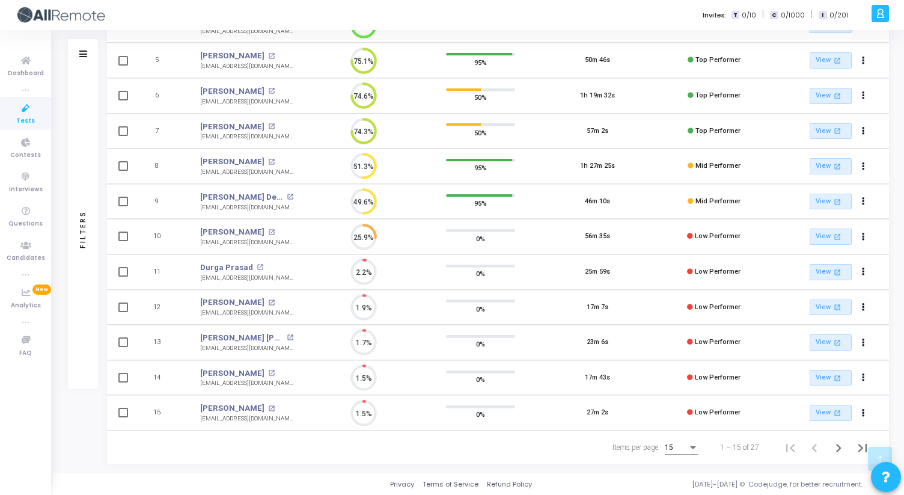
click at [686, 452] on div "15" at bounding box center [682, 445] width 34 height 20
click at [678, 441] on span "50" at bounding box center [683, 441] width 34 height 22
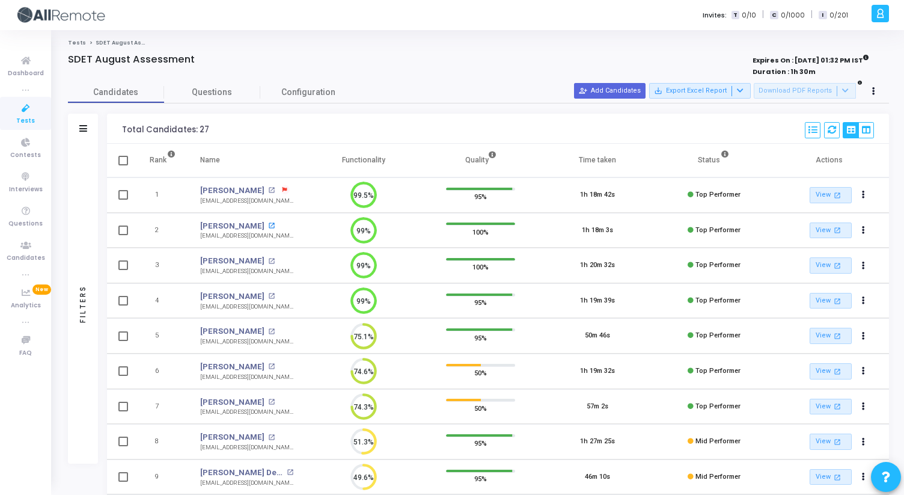
click at [272, 225] on mat-icon "open_in_new" at bounding box center [271, 225] width 7 height 7
click at [272, 330] on mat-icon "open_in_new" at bounding box center [271, 331] width 7 height 7
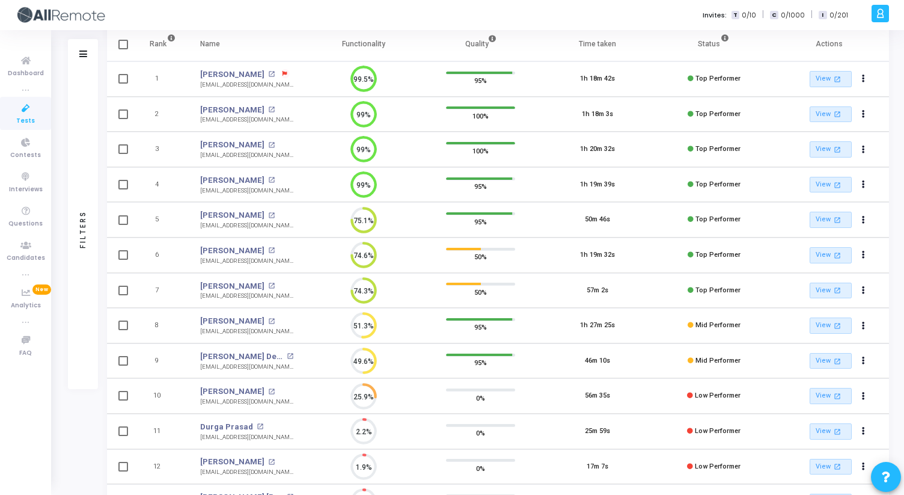
scroll to position [130, 0]
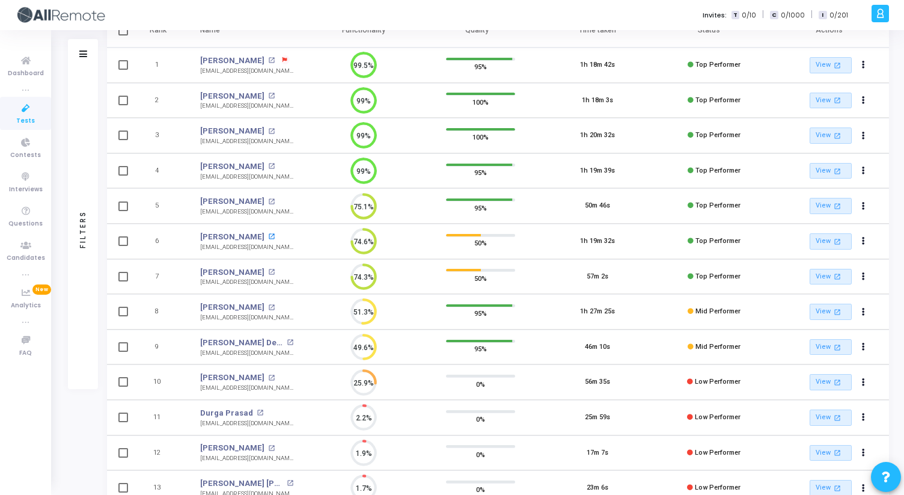
click at [268, 236] on mat-icon "open_in_new" at bounding box center [271, 236] width 7 height 7
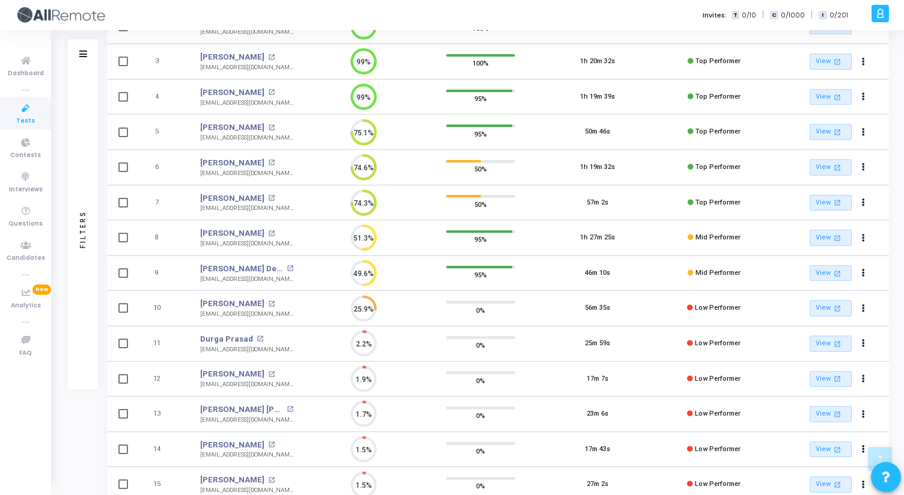
scroll to position [0, 0]
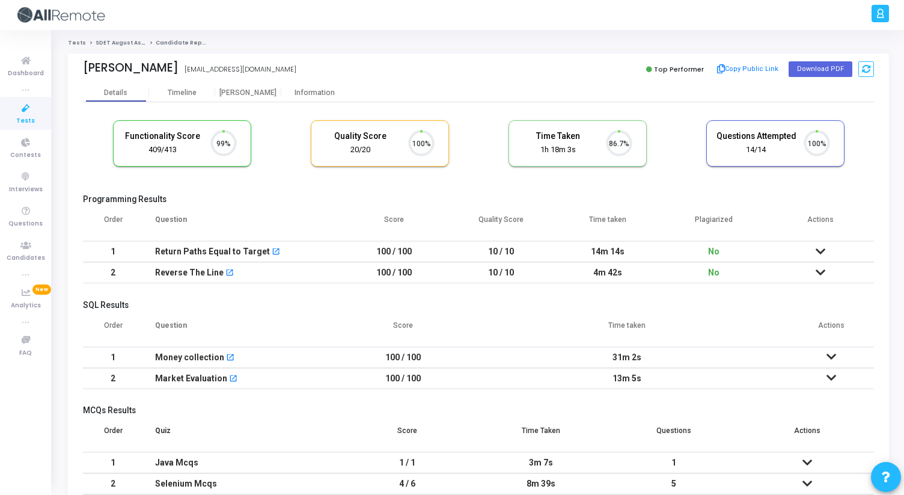
scroll to position [25, 31]
click at [257, 95] on div "Proctor" at bounding box center [248, 92] width 66 height 9
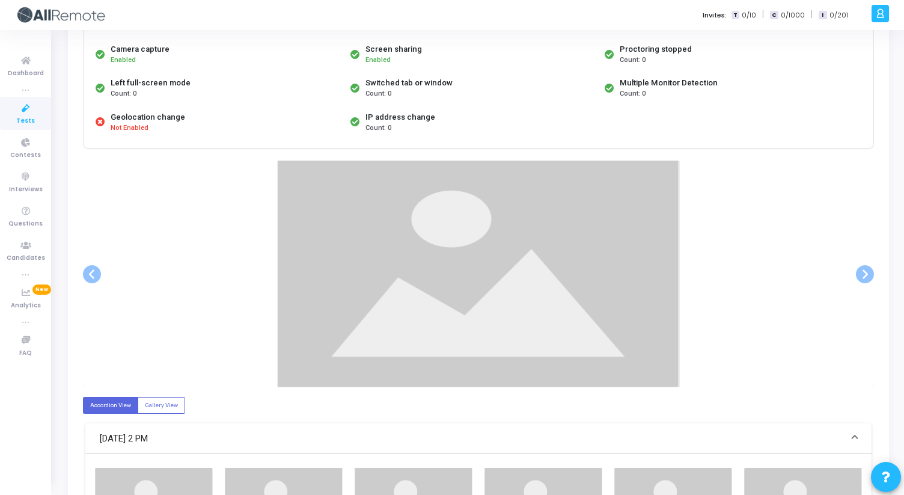
scroll to position [115, 0]
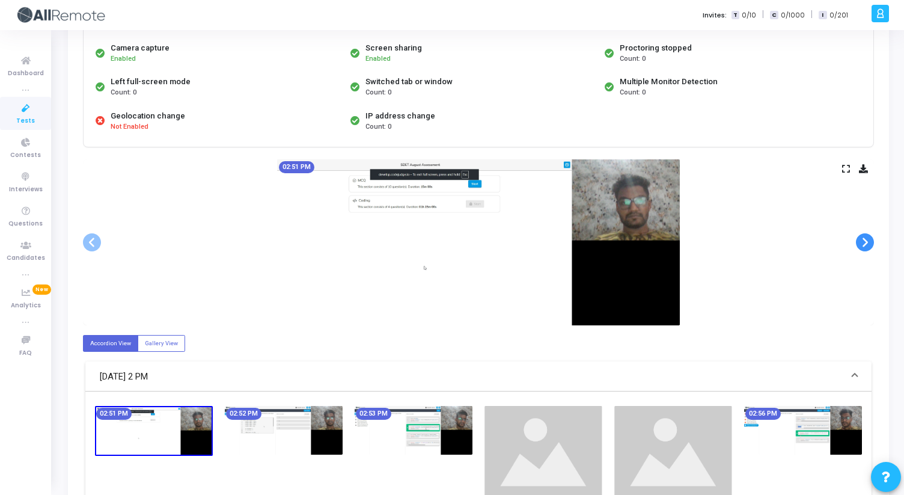
click at [866, 245] on span at bounding box center [865, 242] width 18 height 18
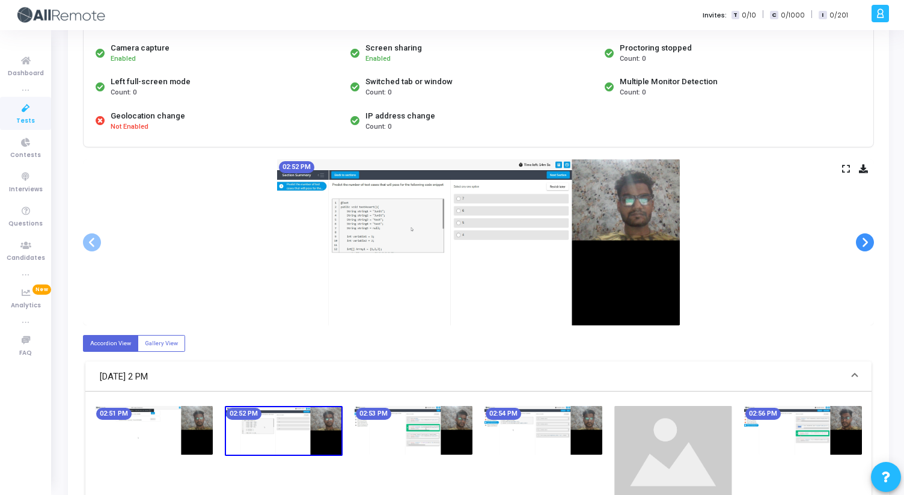
click at [866, 245] on span at bounding box center [865, 242] width 18 height 18
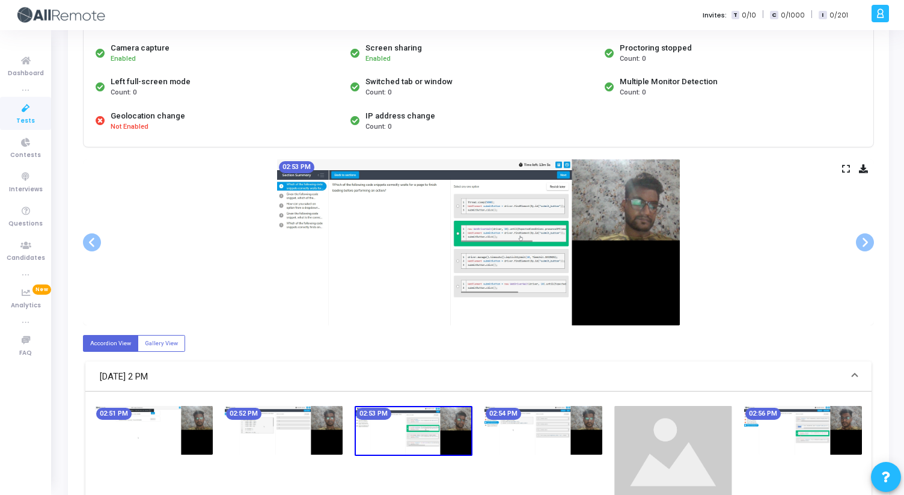
click at [847, 171] on icon at bounding box center [846, 168] width 8 height 7
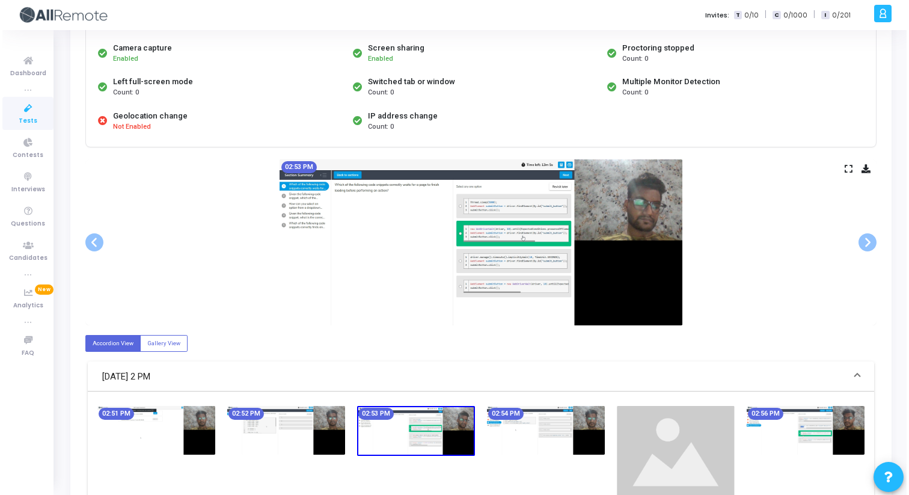
scroll to position [0, 0]
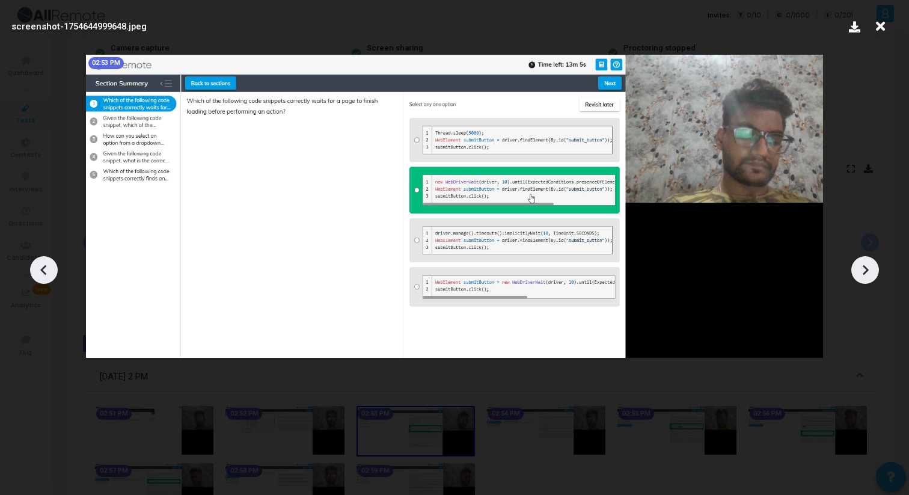
click at [867, 270] on icon at bounding box center [866, 270] width 6 height 10
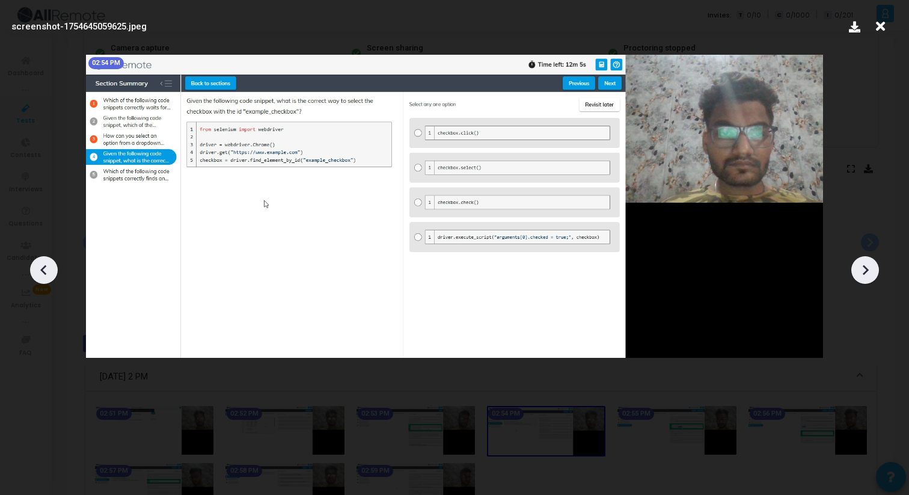
click at [867, 270] on icon at bounding box center [866, 270] width 6 height 10
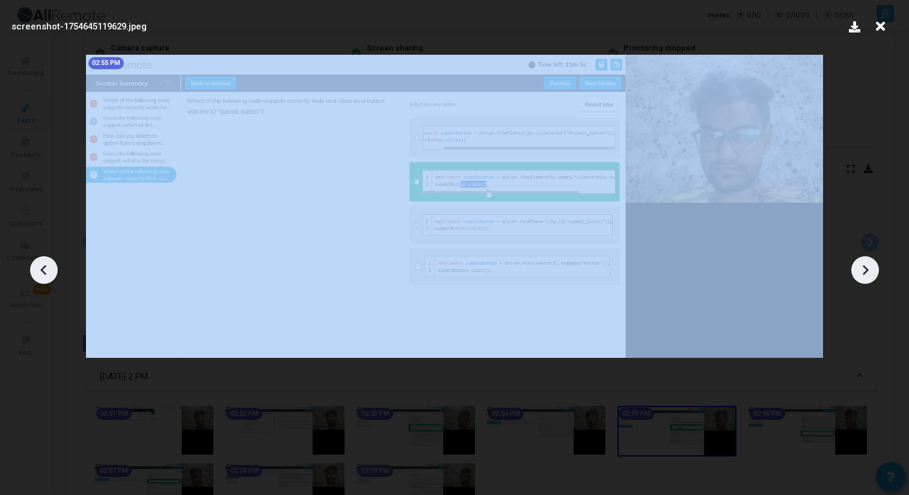
click at [867, 270] on icon at bounding box center [866, 270] width 6 height 10
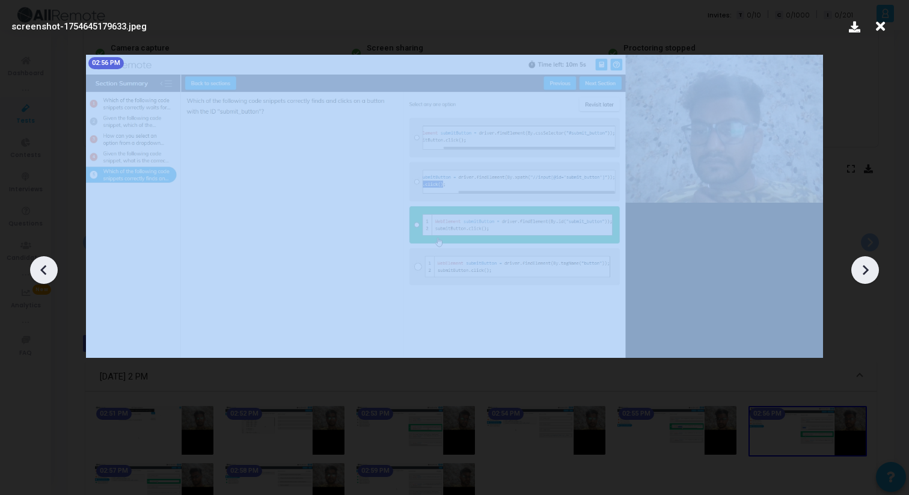
click at [867, 270] on icon at bounding box center [866, 270] width 6 height 10
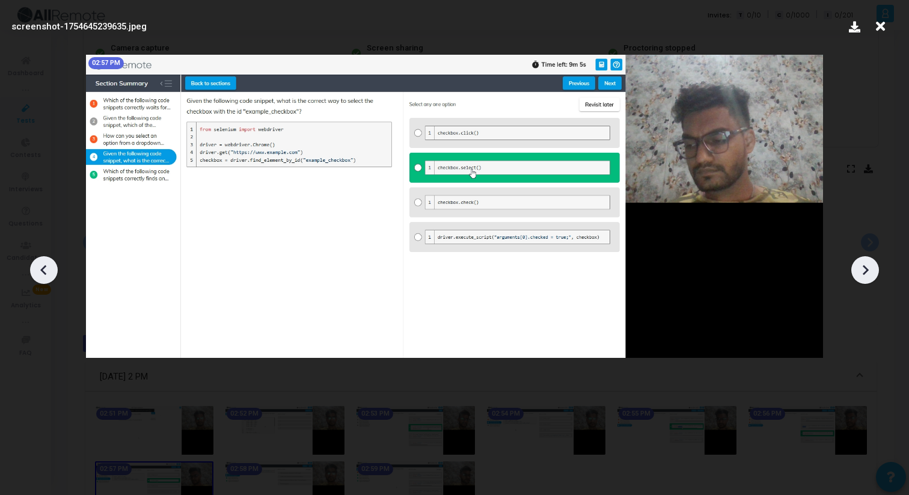
click at [867, 270] on icon at bounding box center [866, 270] width 6 height 10
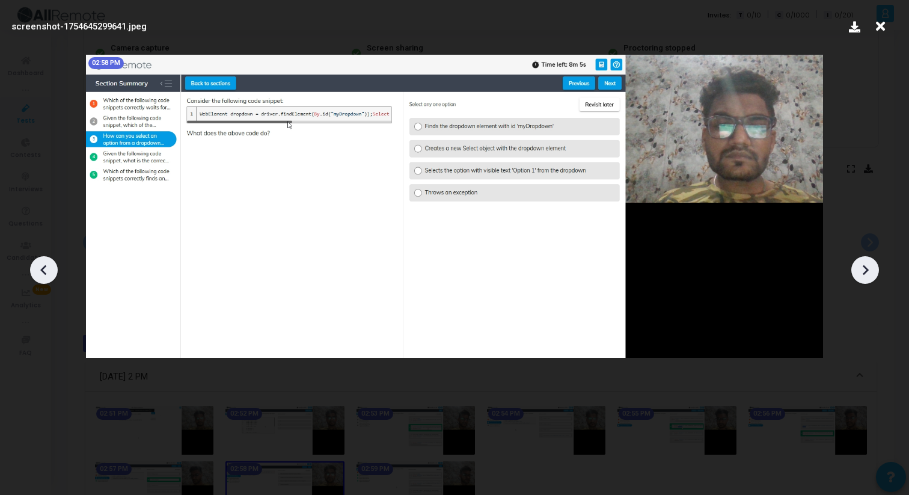
click at [867, 270] on icon at bounding box center [866, 270] width 6 height 10
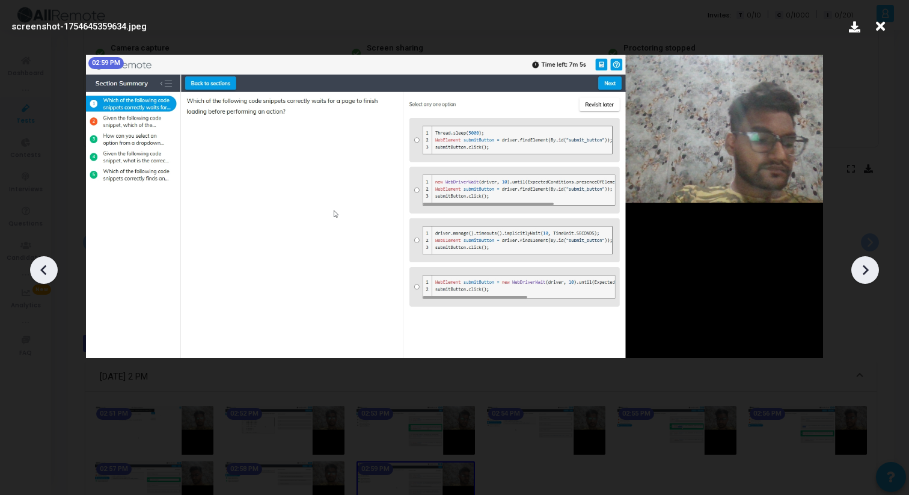
click at [868, 270] on icon at bounding box center [866, 270] width 6 height 10
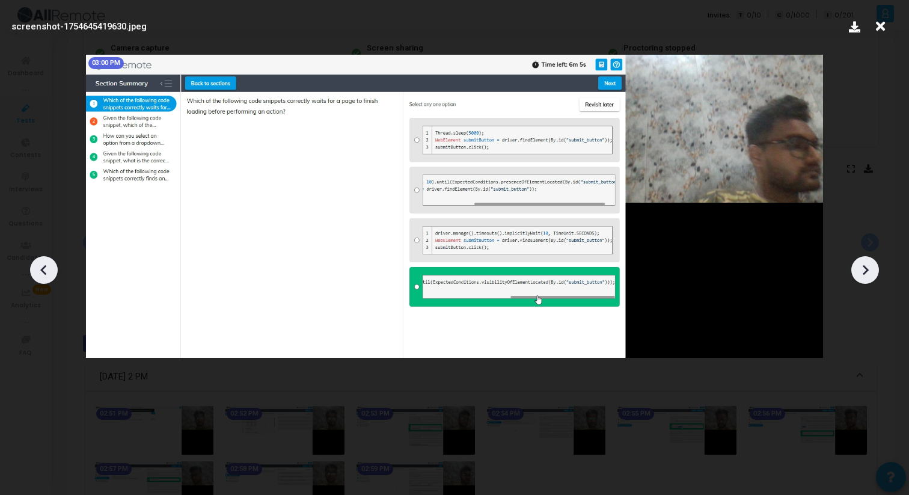
click at [868, 270] on icon at bounding box center [866, 270] width 6 height 10
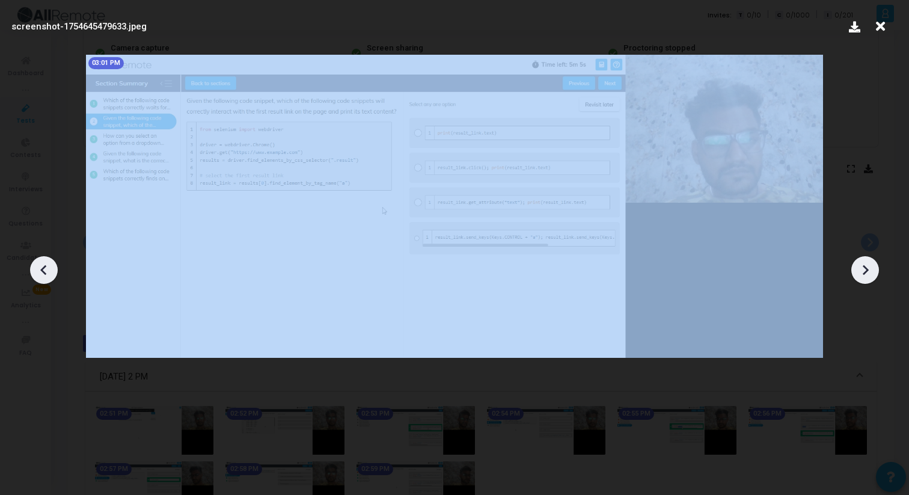
click at [868, 270] on icon at bounding box center [866, 270] width 6 height 10
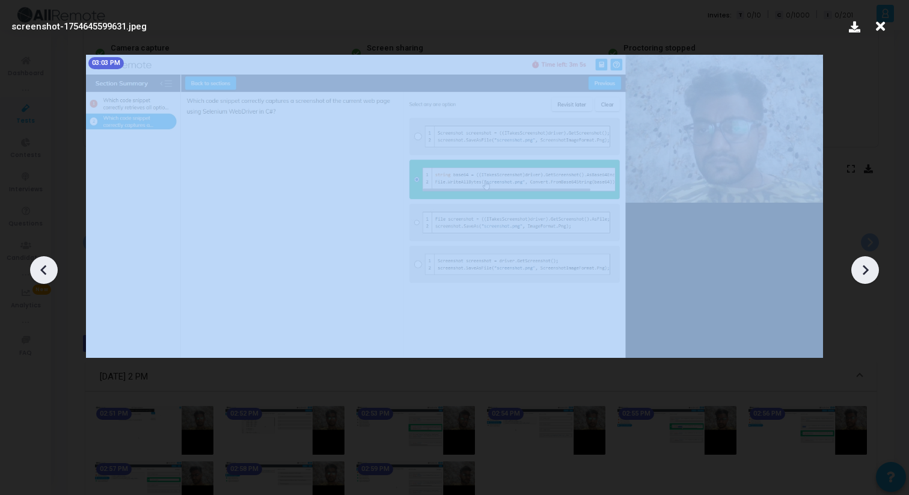
click at [868, 270] on icon at bounding box center [866, 270] width 6 height 10
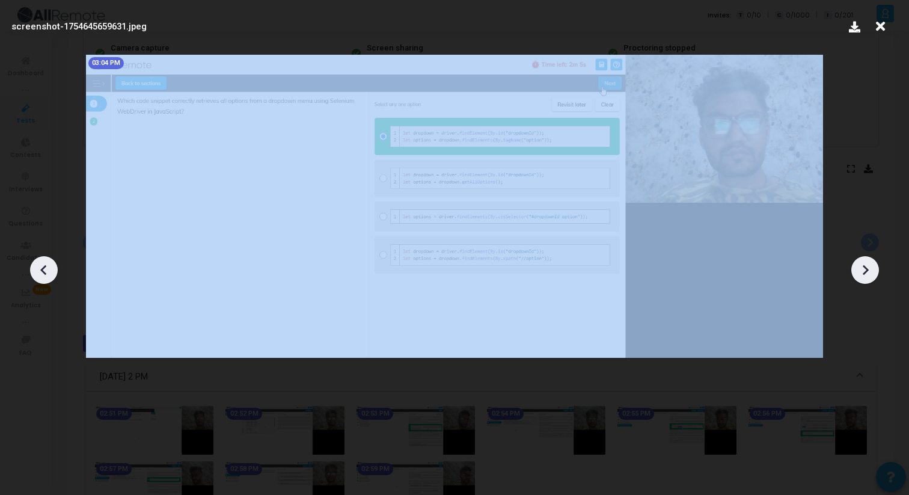
click at [868, 270] on icon at bounding box center [866, 270] width 6 height 10
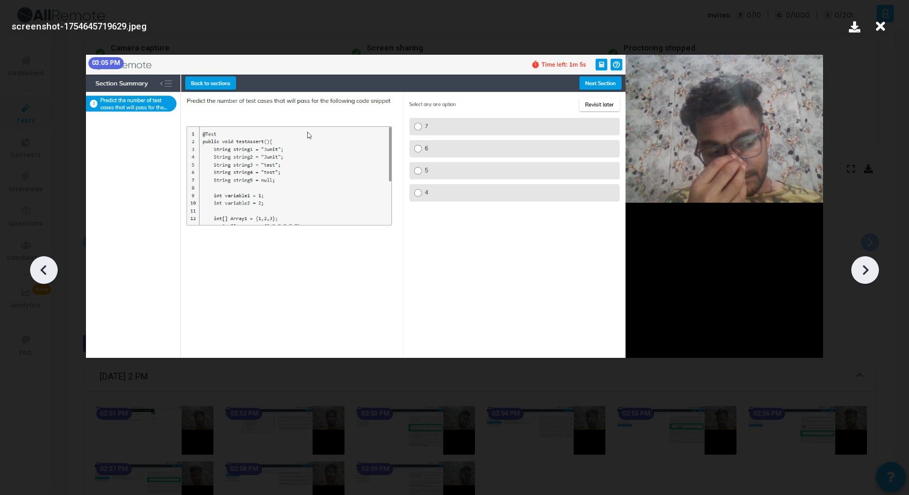
click at [868, 270] on icon at bounding box center [866, 270] width 6 height 10
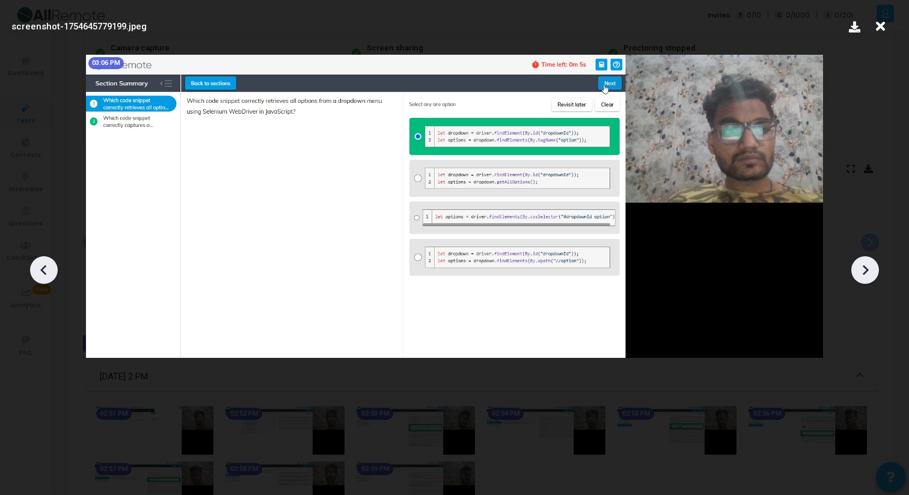
click at [868, 270] on icon at bounding box center [866, 270] width 6 height 10
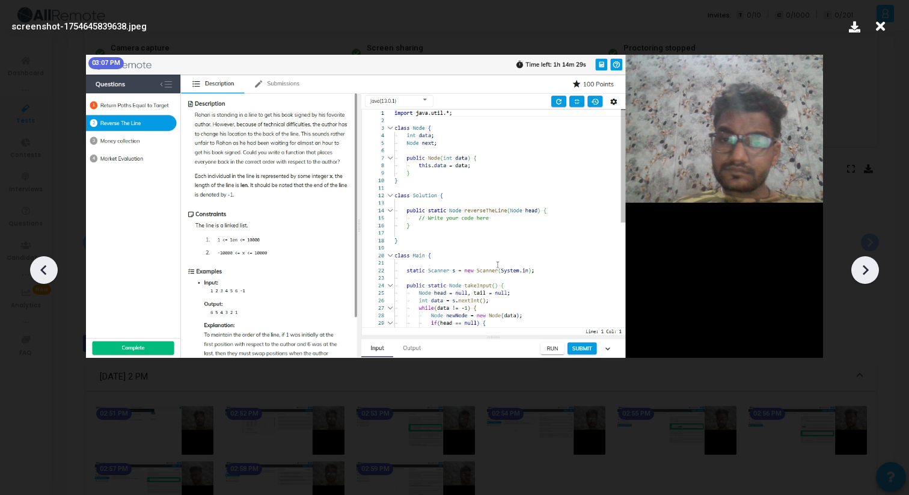
click at [860, 233] on div at bounding box center [454, 265] width 909 height 459
click at [874, 26] on icon at bounding box center [880, 26] width 19 height 23
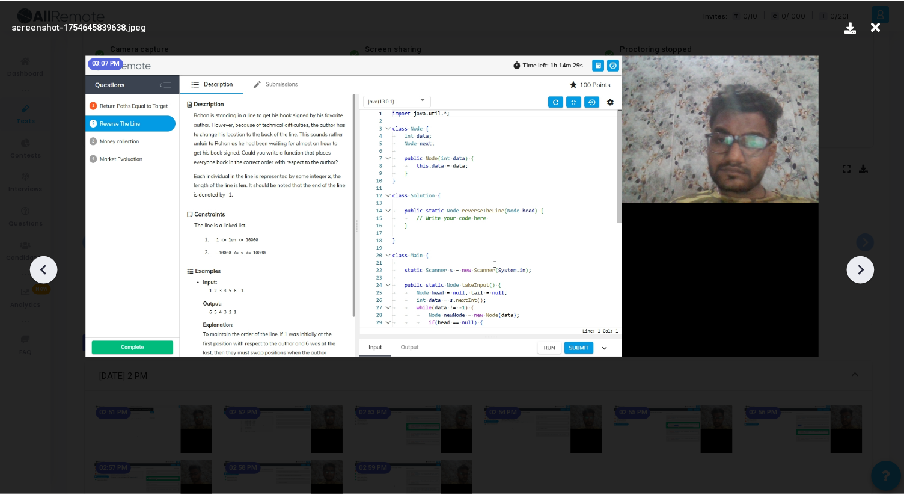
scroll to position [115, 0]
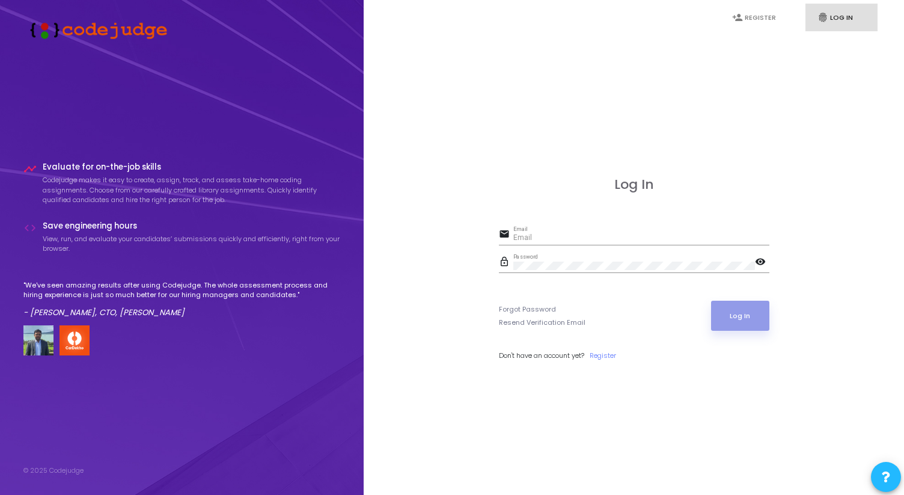
type input "ankushkha@payoneer.com"
click at [735, 315] on button "Log In" at bounding box center [740, 316] width 58 height 30
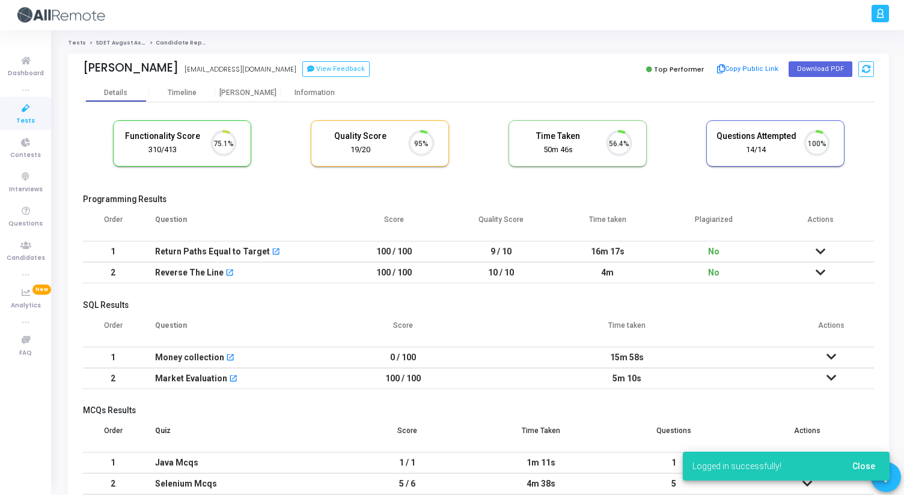
scroll to position [25, 31]
click at [254, 93] on div "Proctor" at bounding box center [248, 92] width 66 height 9
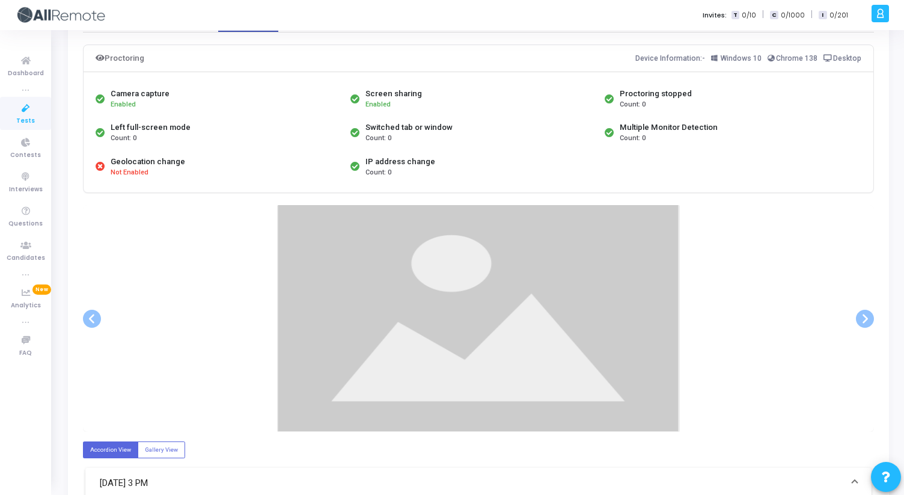
scroll to position [73, 0]
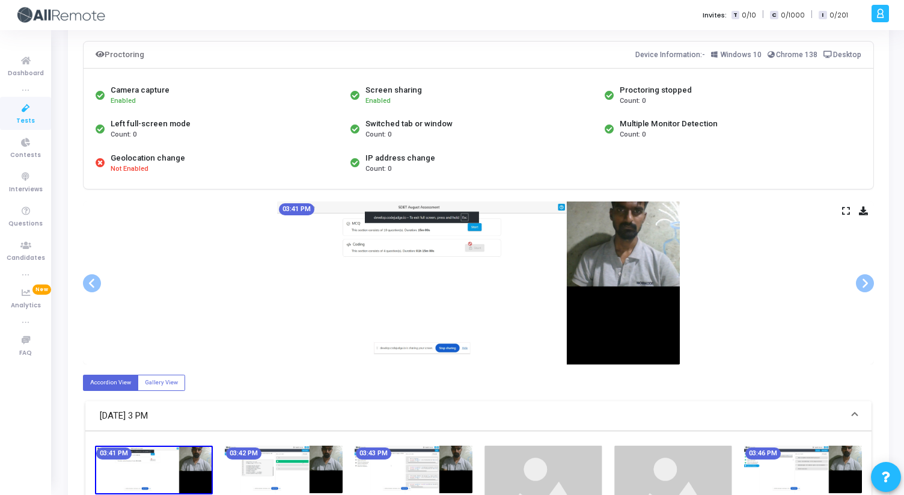
click at [845, 208] on icon at bounding box center [846, 210] width 8 height 7
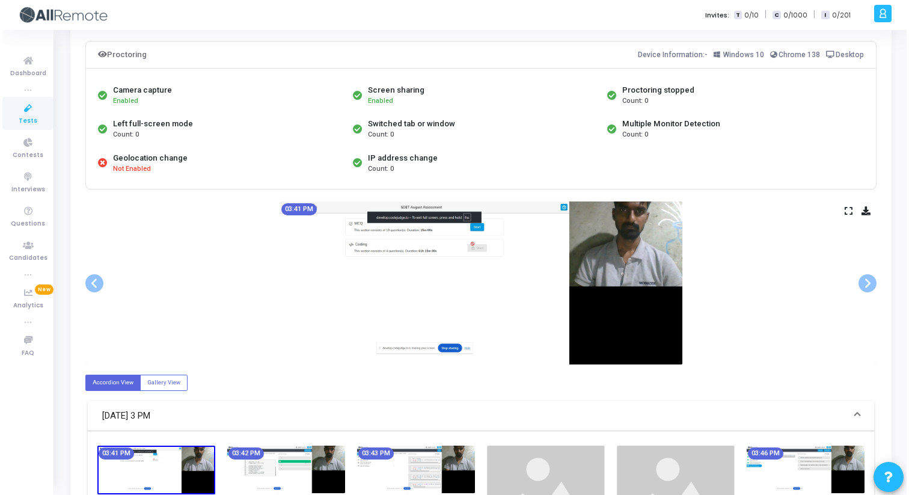
scroll to position [0, 0]
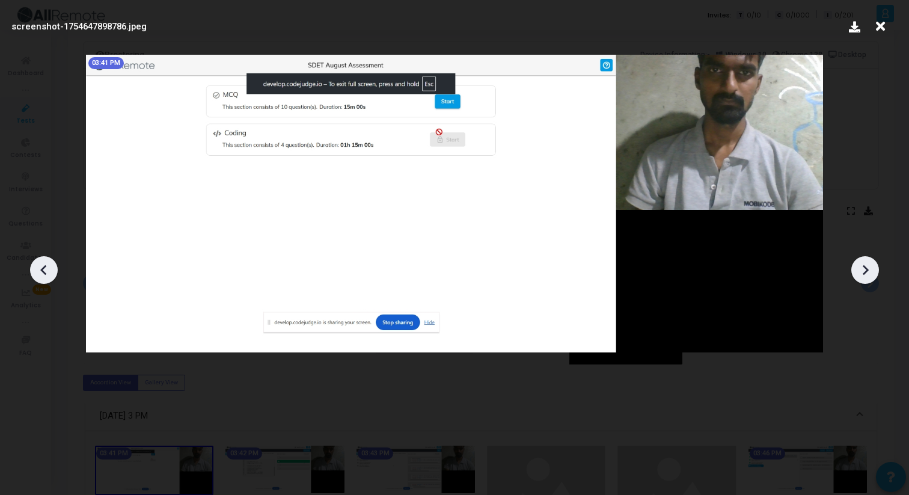
click at [863, 266] on icon at bounding box center [866, 270] width 6 height 10
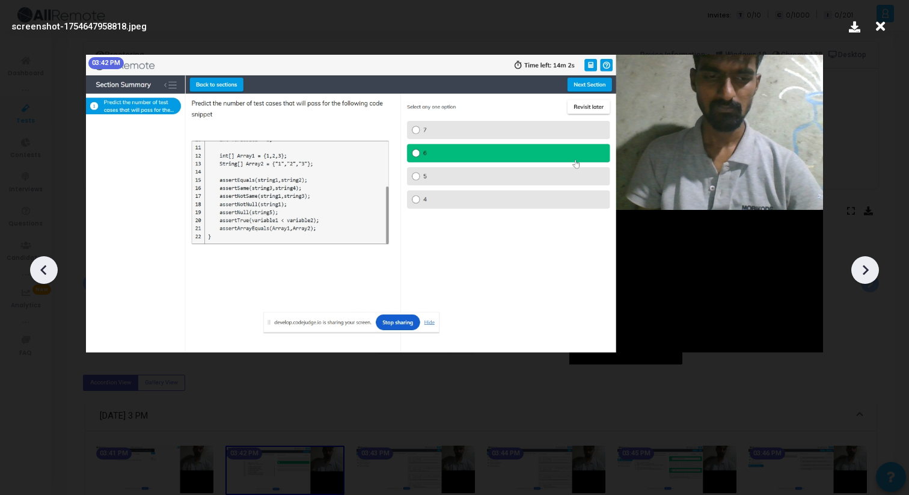
click at [864, 266] on icon at bounding box center [866, 270] width 6 height 10
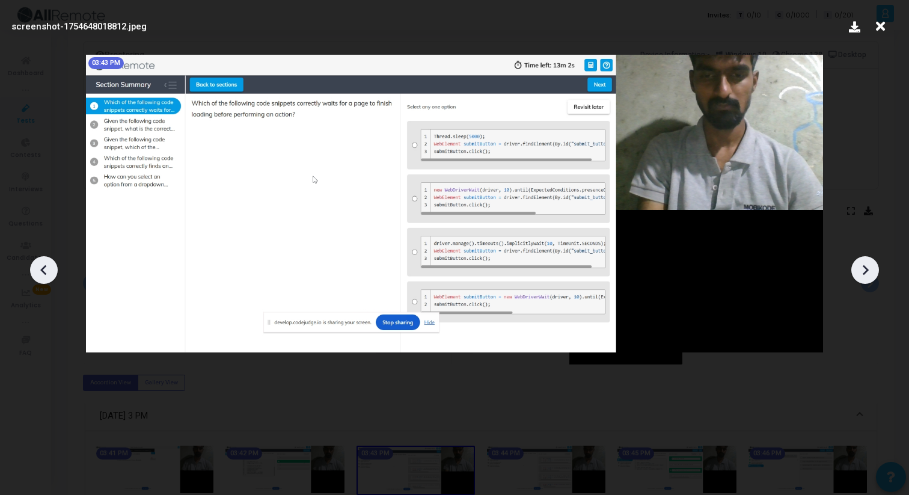
click at [865, 266] on icon at bounding box center [866, 270] width 6 height 10
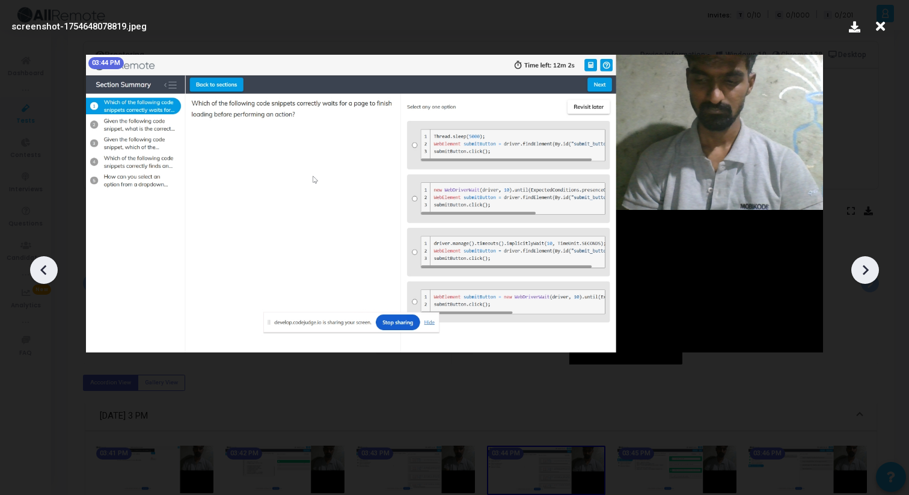
click at [865, 266] on icon at bounding box center [866, 270] width 6 height 10
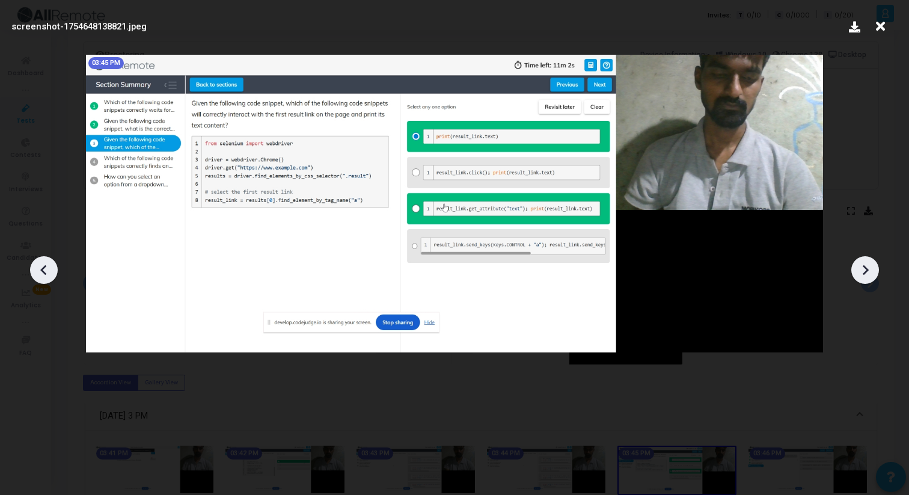
click at [865, 266] on icon at bounding box center [866, 270] width 6 height 10
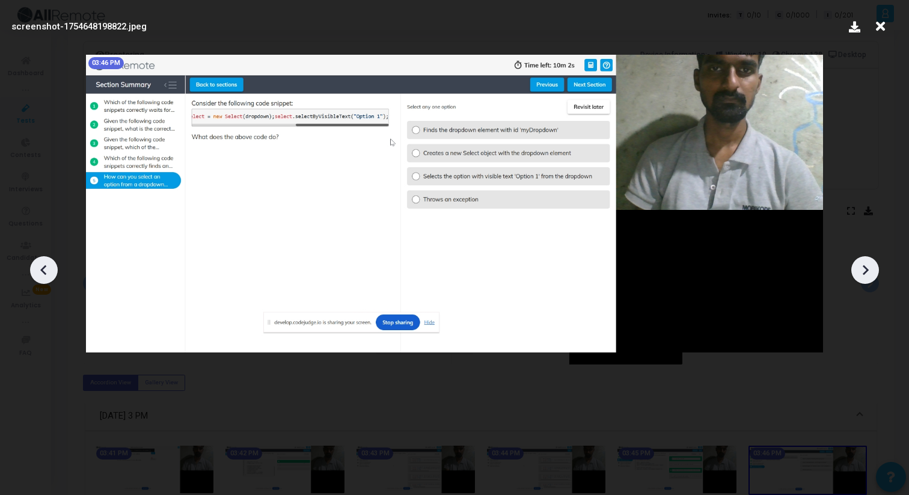
click at [865, 266] on icon at bounding box center [866, 270] width 6 height 10
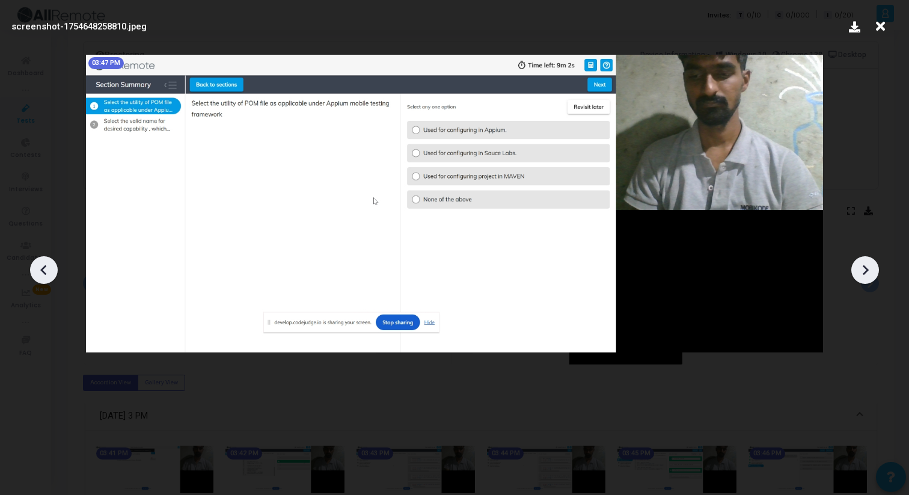
click at [865, 267] on icon at bounding box center [866, 270] width 6 height 10
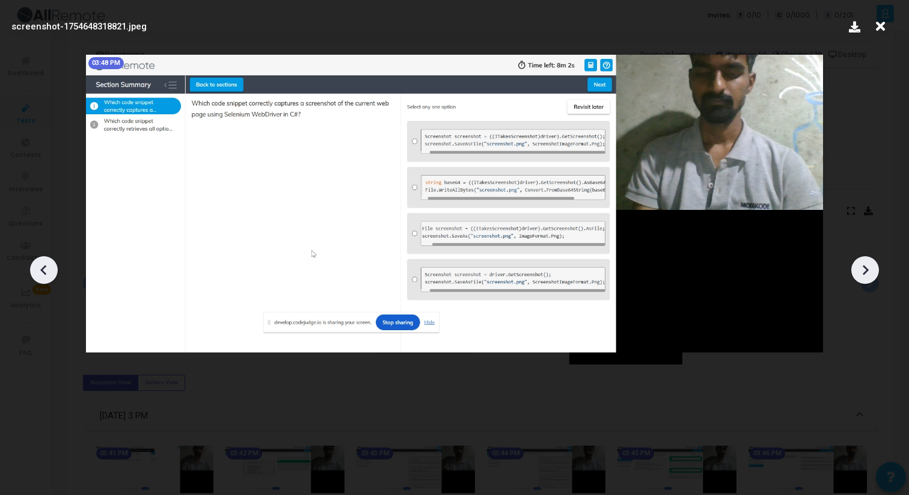
click at [865, 267] on icon at bounding box center [866, 270] width 6 height 10
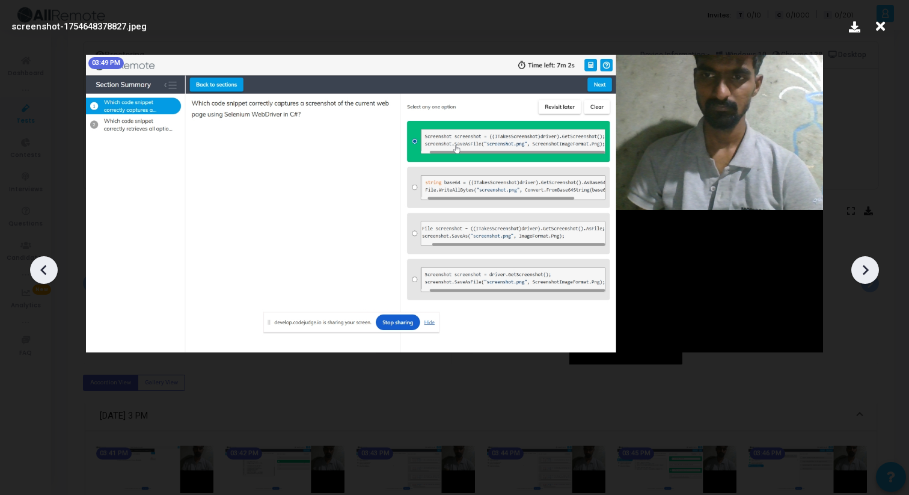
click at [865, 267] on icon at bounding box center [866, 270] width 6 height 10
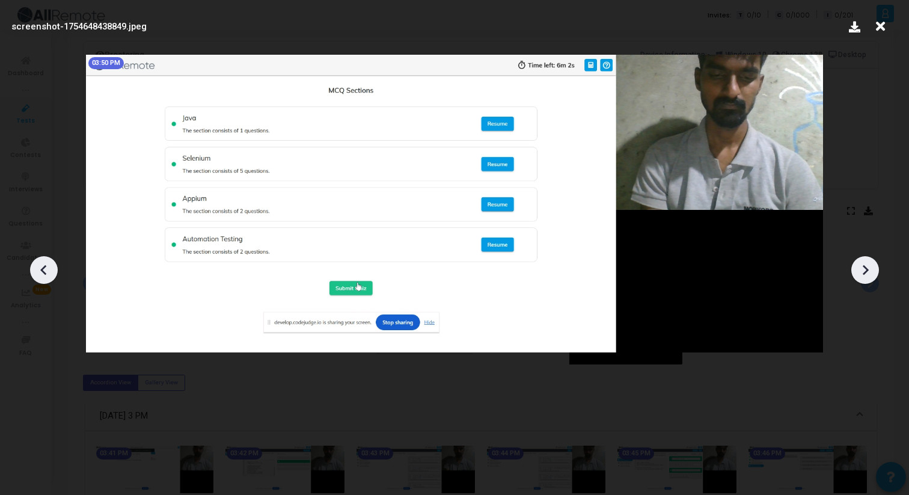
click at [866, 268] on icon at bounding box center [866, 270] width 6 height 10
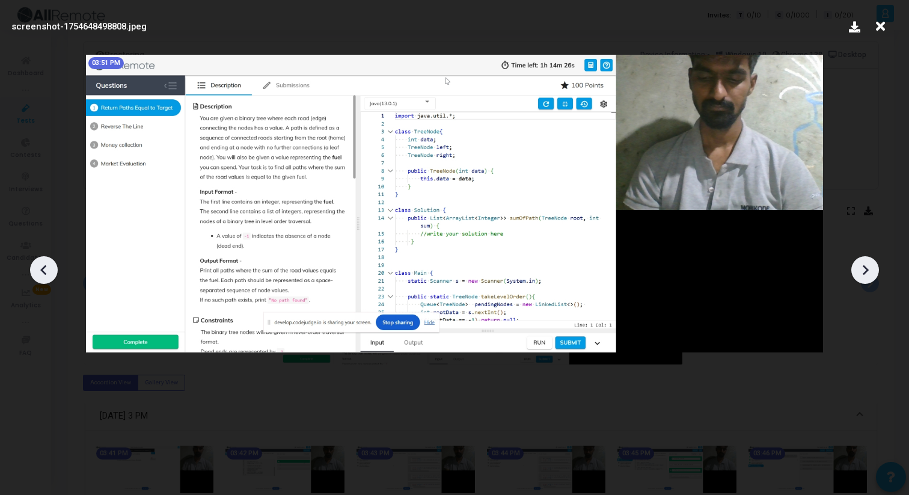
click at [867, 268] on icon at bounding box center [866, 270] width 6 height 10
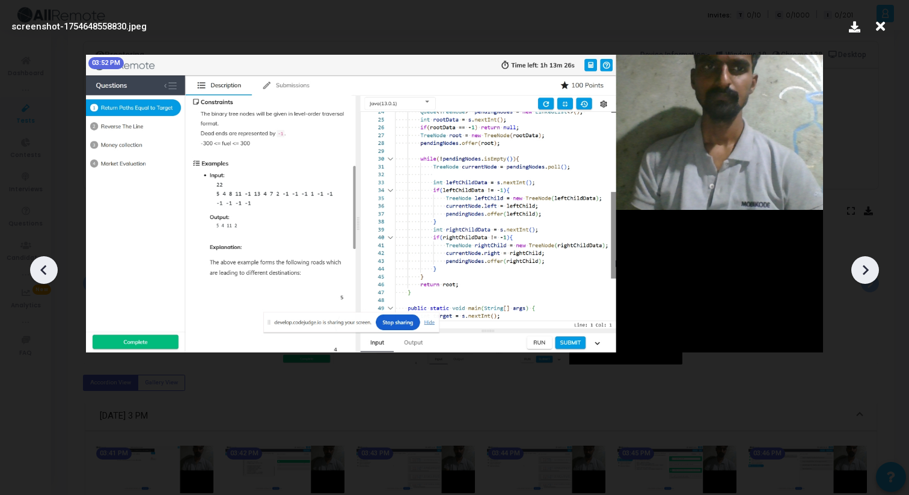
click at [867, 268] on icon at bounding box center [866, 270] width 6 height 10
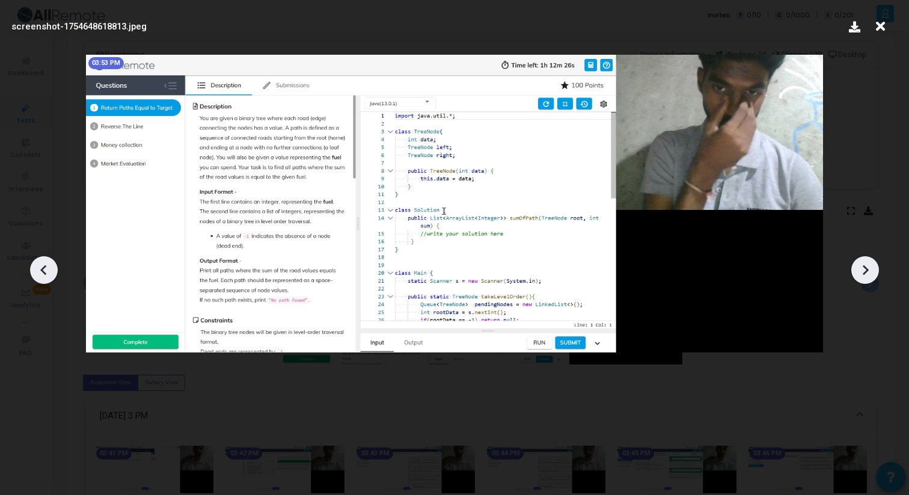
click at [867, 268] on icon at bounding box center [866, 270] width 6 height 10
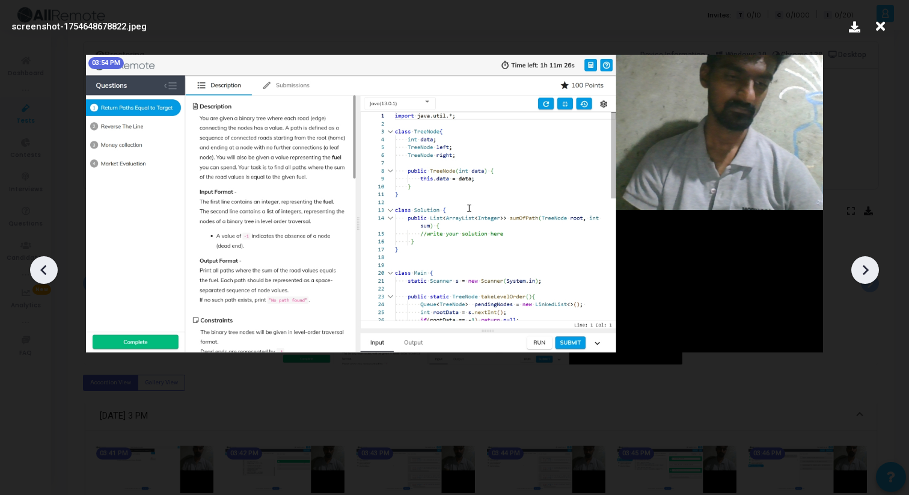
click at [868, 268] on icon at bounding box center [865, 270] width 18 height 18
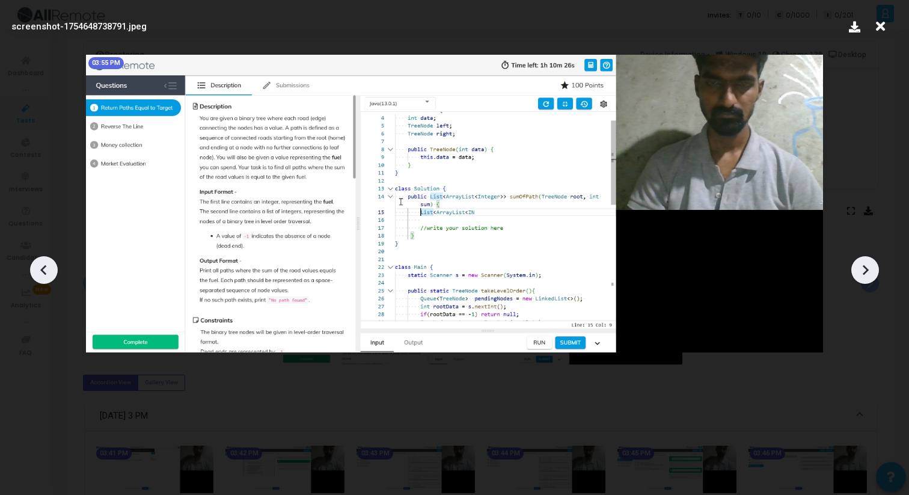
click at [880, 28] on icon at bounding box center [880, 26] width 19 height 23
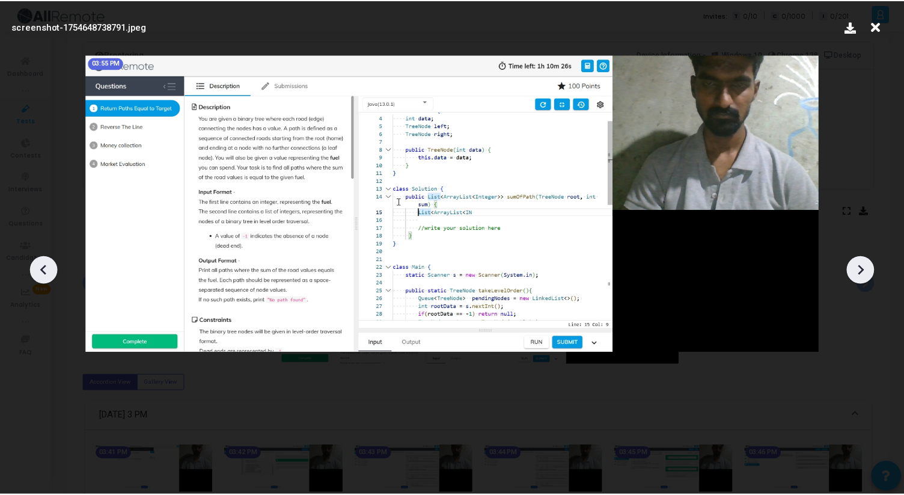
scroll to position [73, 0]
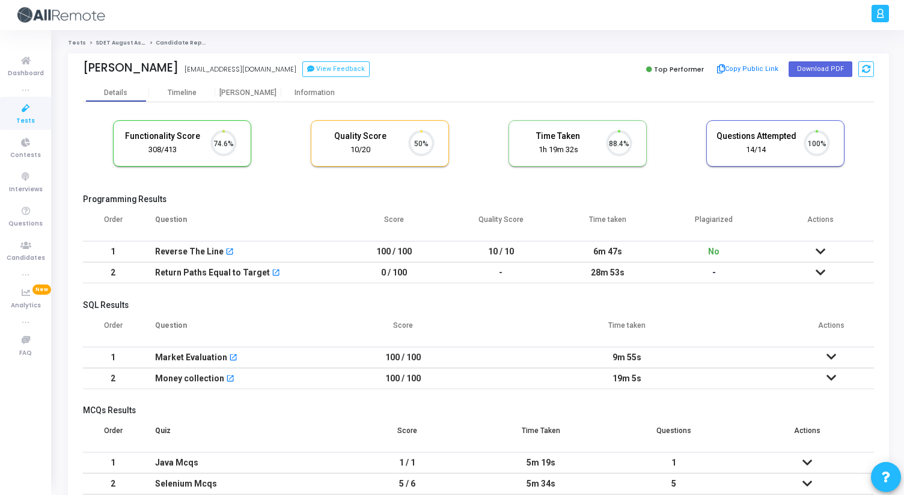
scroll to position [25, 31]
click at [257, 97] on div "[PERSON_NAME]" at bounding box center [248, 93] width 66 height 18
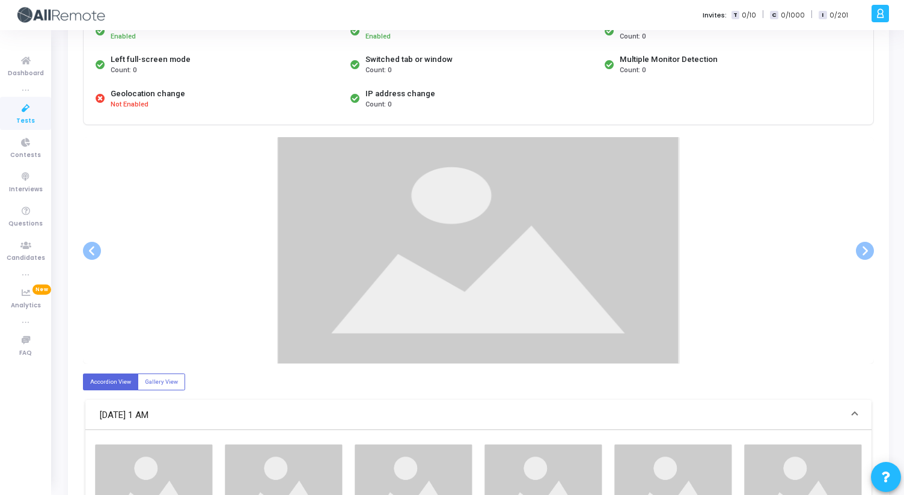
scroll to position [147, 0]
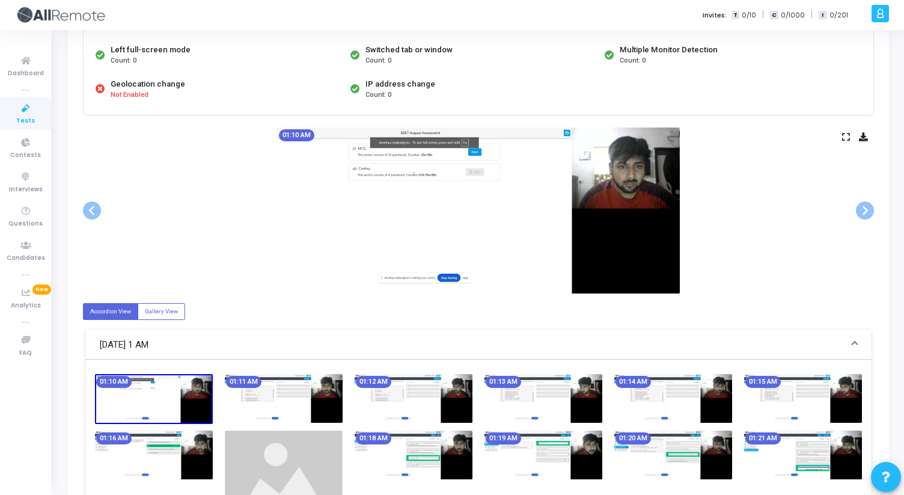
click at [845, 144] on div "01:10 AM" at bounding box center [478, 210] width 791 height 166
click at [845, 138] on icon at bounding box center [846, 136] width 8 height 7
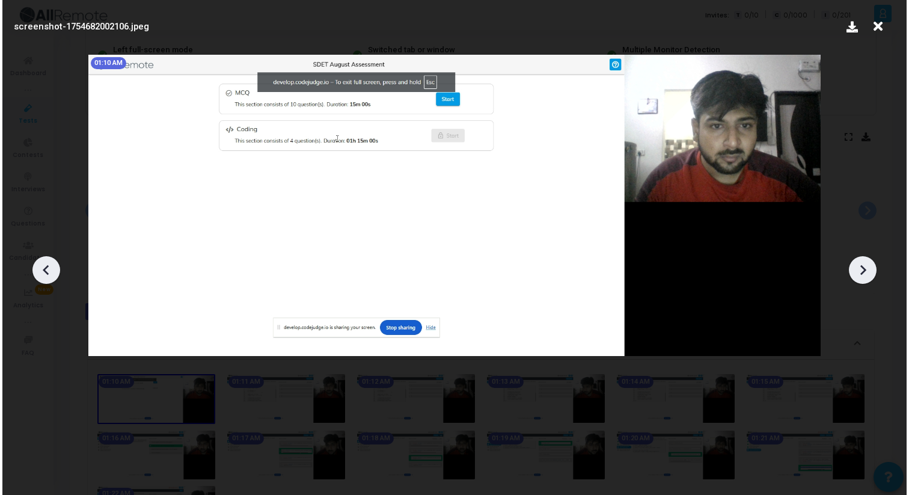
scroll to position [0, 0]
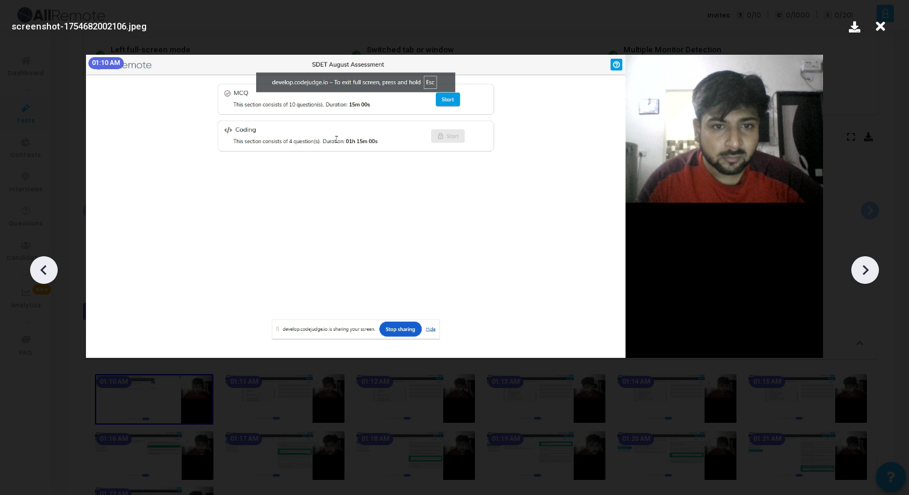
click at [866, 268] on icon at bounding box center [866, 270] width 6 height 10
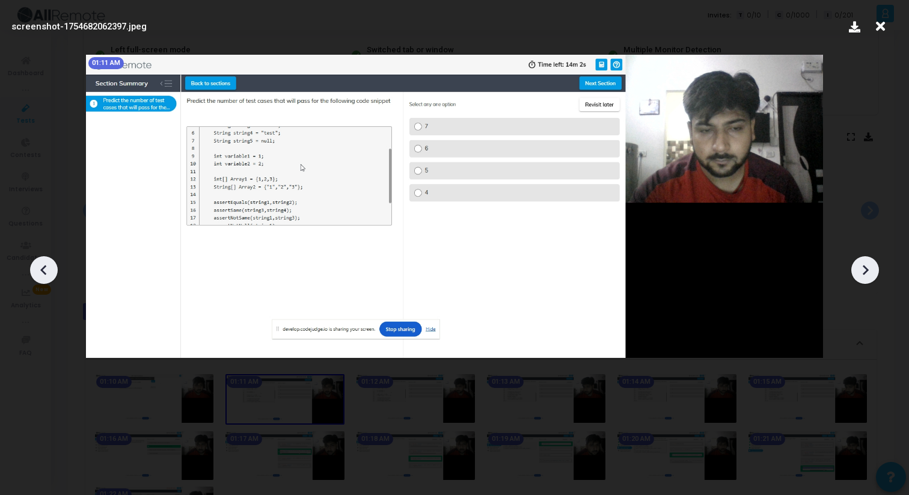
click at [866, 268] on icon at bounding box center [866, 270] width 6 height 10
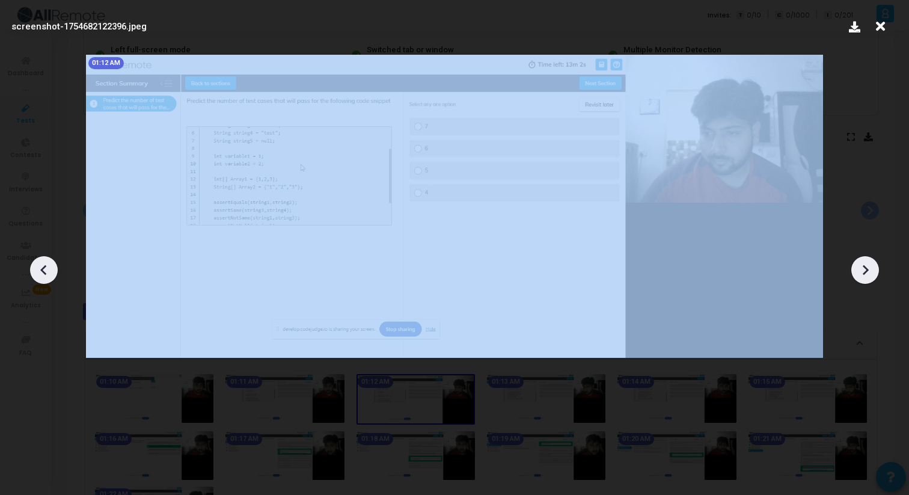
click at [866, 268] on icon at bounding box center [866, 270] width 6 height 10
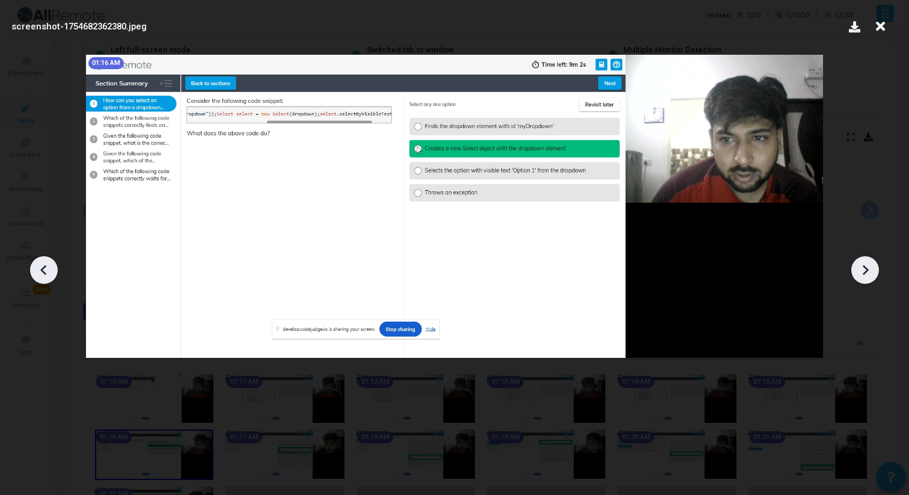
click at [866, 268] on icon at bounding box center [866, 270] width 6 height 10
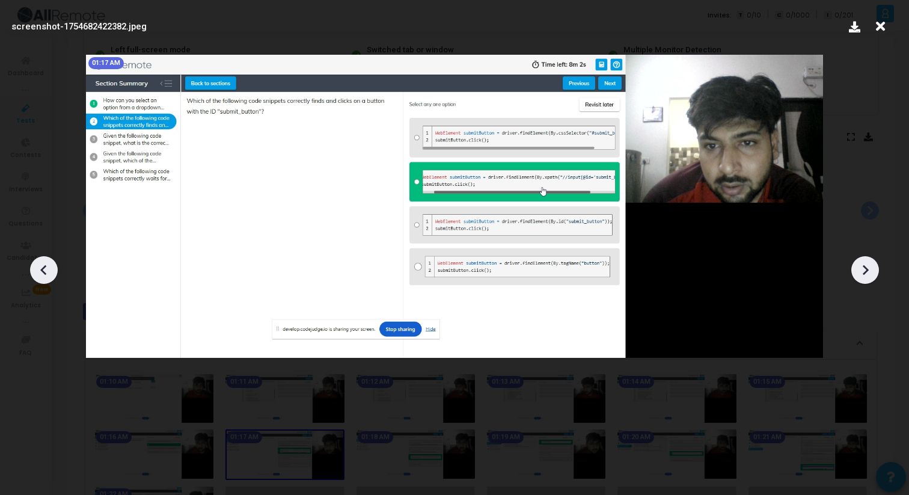
click at [866, 268] on icon at bounding box center [866, 270] width 6 height 10
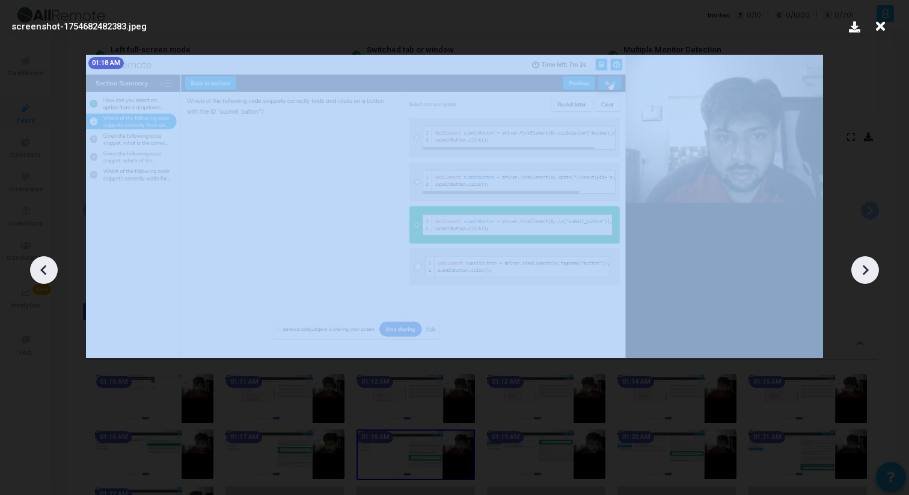
click at [866, 268] on icon at bounding box center [866, 270] width 6 height 10
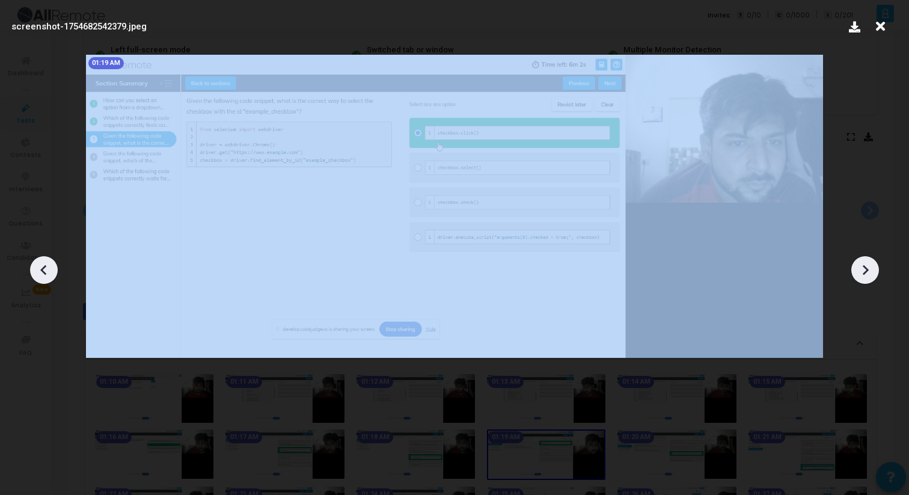
click at [866, 268] on icon at bounding box center [866, 270] width 6 height 10
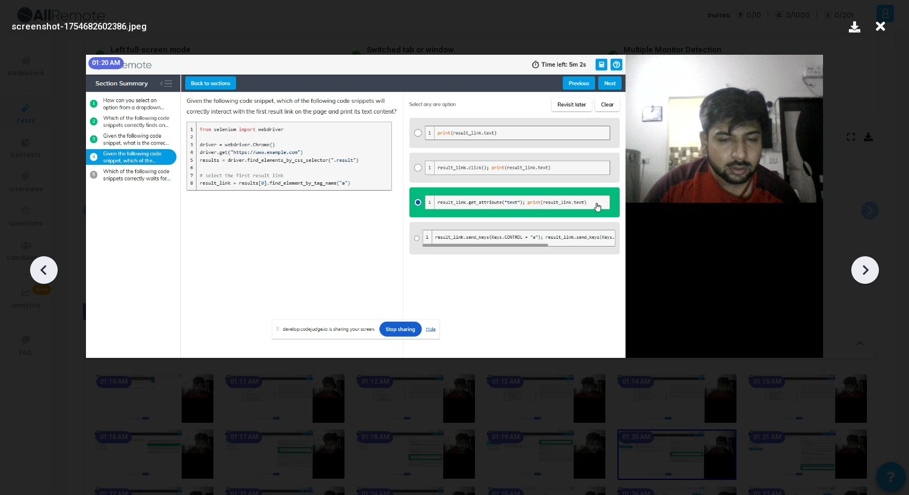
click at [866, 268] on icon at bounding box center [866, 270] width 6 height 10
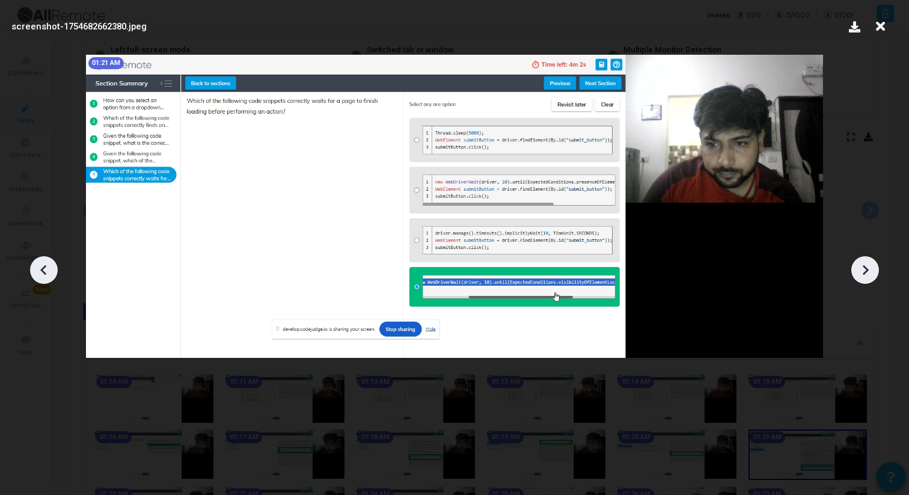
click at [866, 268] on icon at bounding box center [866, 270] width 6 height 10
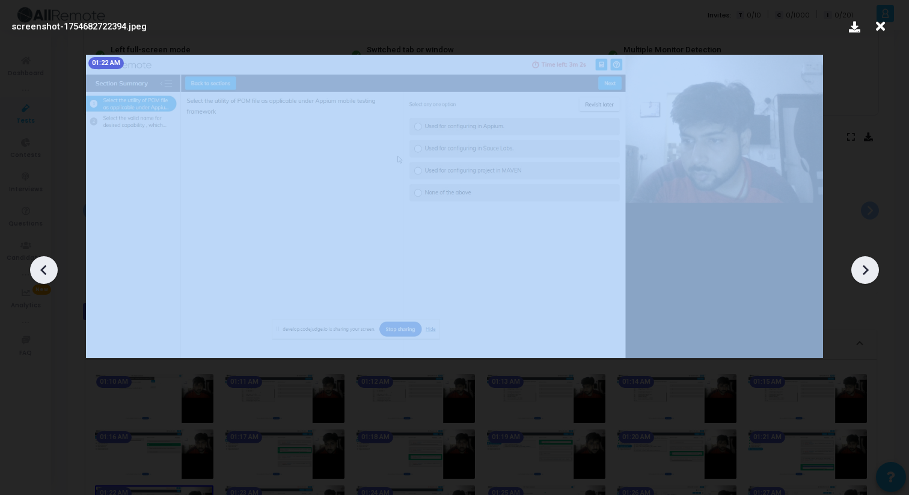
click at [866, 268] on icon at bounding box center [866, 270] width 6 height 10
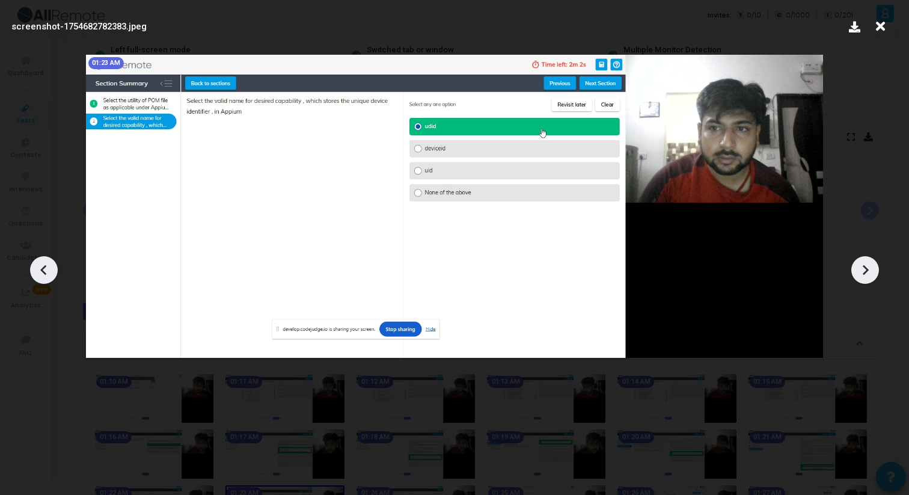
click at [898, 236] on div at bounding box center [454, 265] width 909 height 459
click at [880, 28] on icon at bounding box center [880, 26] width 19 height 23
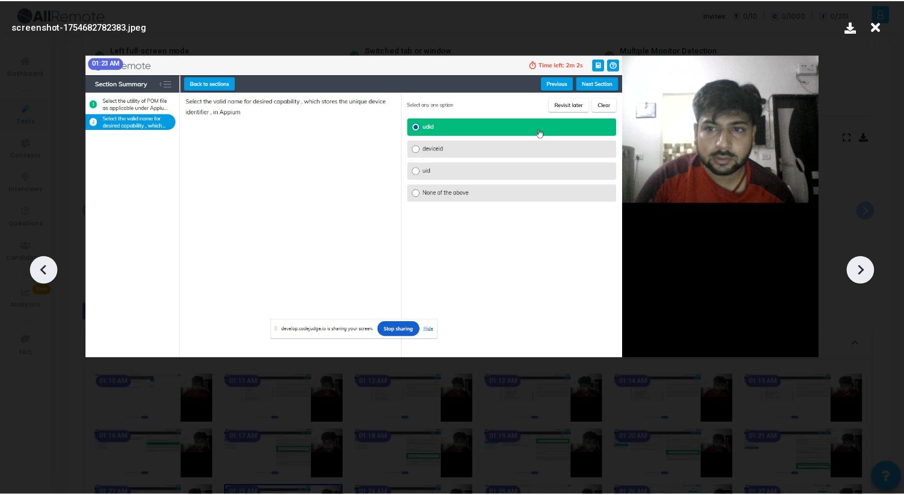
scroll to position [147, 0]
